Goal: Task Accomplishment & Management: Manage account settings

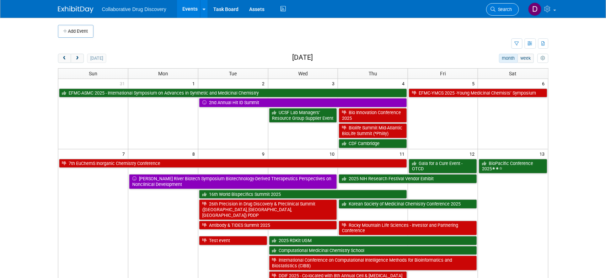
click at [506, 9] on span "Search" at bounding box center [504, 9] width 16 height 5
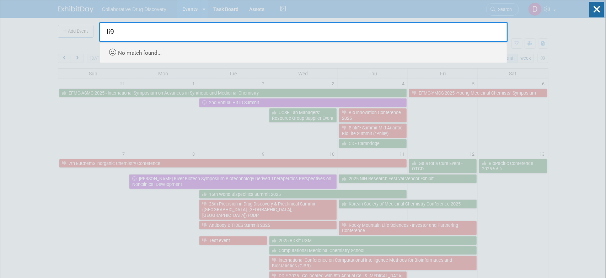
type input "li"
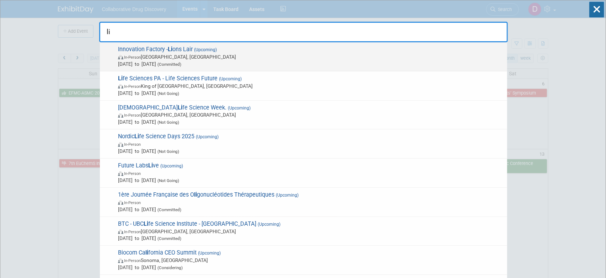
click at [235, 51] on span "Innovation Factory - Li ons Lair (Upcoming) In-Person [GEOGRAPHIC_DATA], [GEOGR…" at bounding box center [310, 57] width 388 height 22
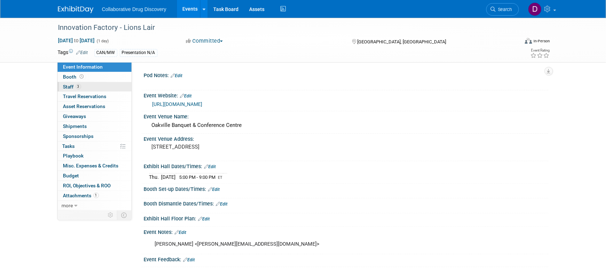
click at [93, 89] on link "3 Staff 3" at bounding box center [95, 87] width 74 height 10
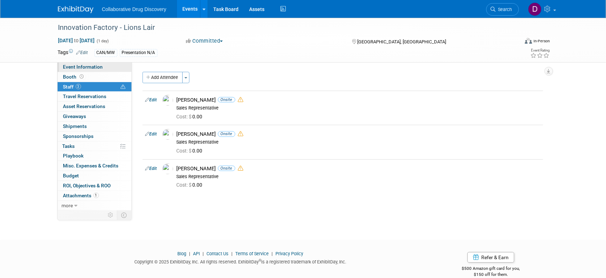
click at [87, 70] on span "Event Information" at bounding box center [83, 67] width 40 height 6
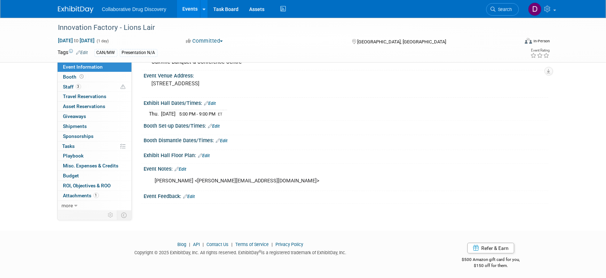
scroll to position [64, 0]
click at [179, 166] on icon at bounding box center [177, 168] width 4 height 5
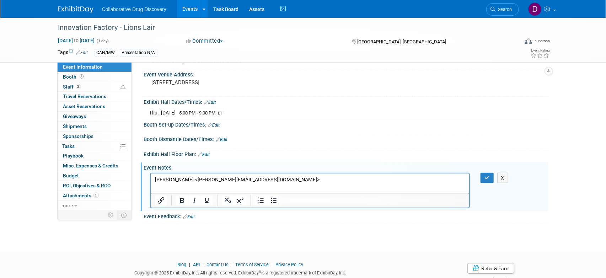
scroll to position [0, 0]
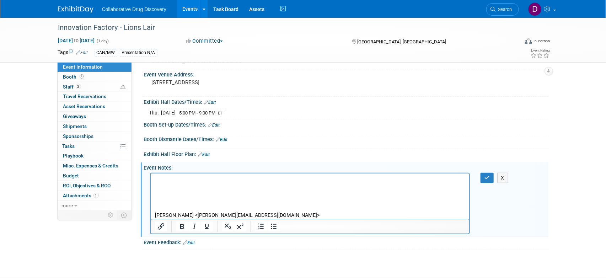
click at [166, 179] on p "Rich Text Area. Press ALT-0 for help." at bounding box center [310, 179] width 311 height 7
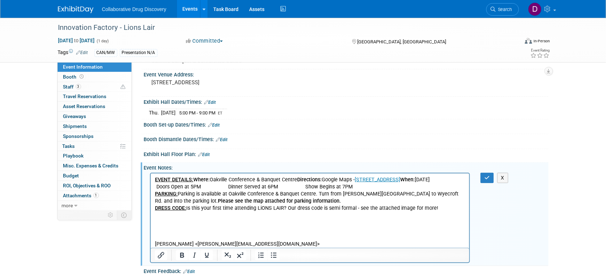
click at [304, 179] on p "EVENT DETAILS: Where: Oakville Conference & Banquet Centre Directions: Google M…" at bounding box center [310, 194] width 311 height 36
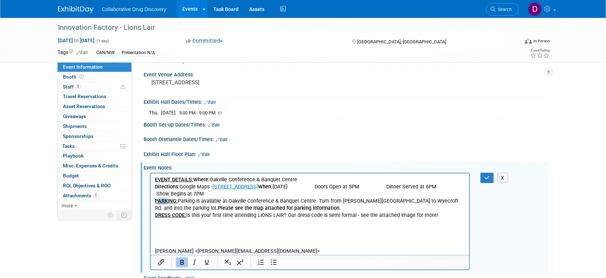
drag, startPoint x: 165, startPoint y: 199, endPoint x: 140, endPoint y: 198, distance: 24.5
click at [150, 198] on html "EVENT DETAILS: Where: Oakville Conference & Banquet Centre Directions: Google M…" at bounding box center [309, 213] width 319 height 81
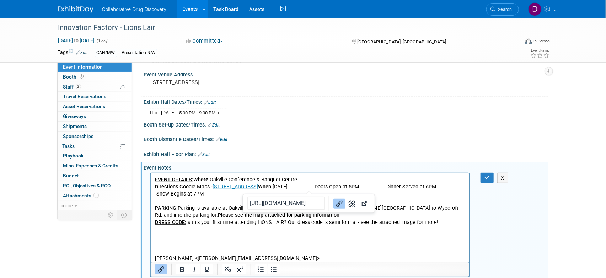
click at [272, 187] on b "When:" at bounding box center [265, 186] width 15 height 6
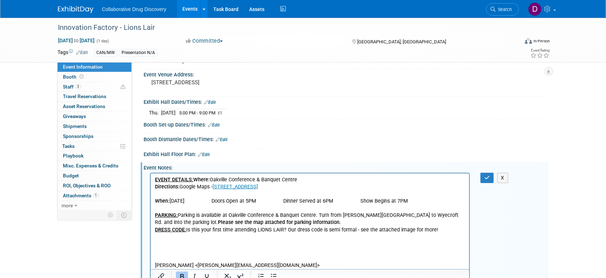
click at [194, 178] on b "Where:" at bounding box center [201, 179] width 16 height 6
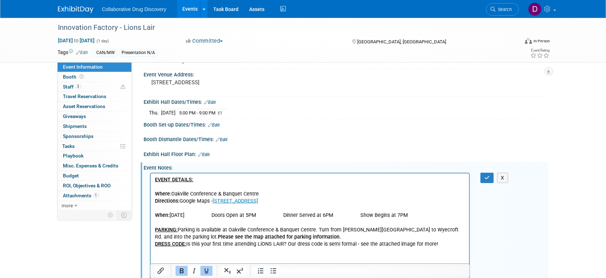
drag, startPoint x: 167, startPoint y: 244, endPoint x: 134, endPoint y: 243, distance: 33.4
click at [150, 243] on html "EVENT DETAILS: Where: Oakville Conference & Banquet Centre Directions: Google M…" at bounding box center [309, 228] width 319 height 110
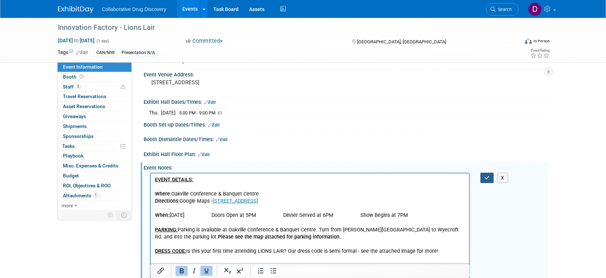
click at [490, 177] on button "button" at bounding box center [487, 178] width 13 height 10
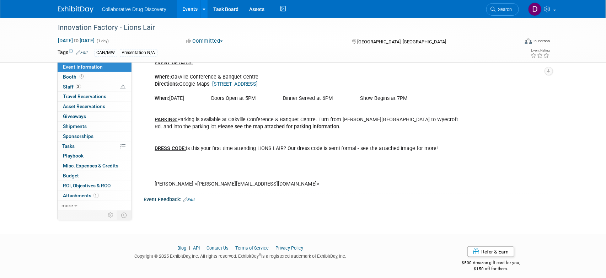
scroll to position [127, 0]
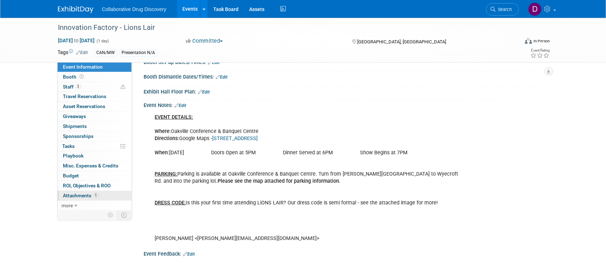
click at [70, 194] on span "Attachments 1" at bounding box center [81, 196] width 36 height 6
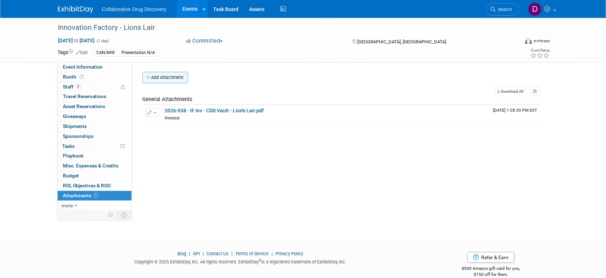
click at [160, 77] on button "Add Attachment" at bounding box center [165, 77] width 45 height 11
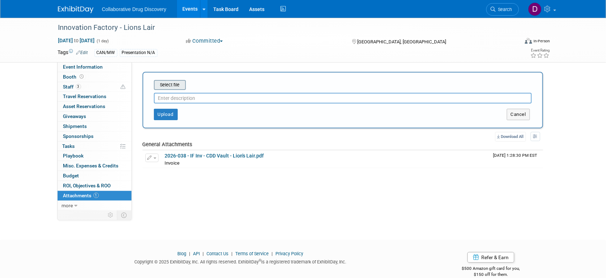
click at [174, 88] on input "file" at bounding box center [143, 85] width 85 height 9
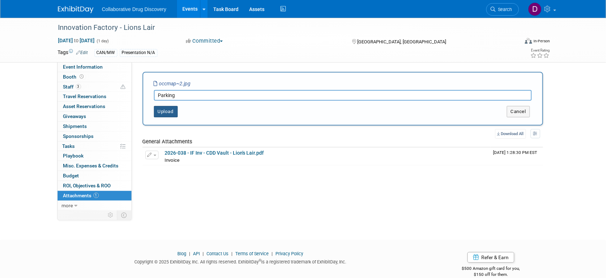
type input "Parking"
click at [155, 110] on button "Upload" at bounding box center [166, 111] width 24 height 11
